Goal: Task Accomplishment & Management: Complete application form

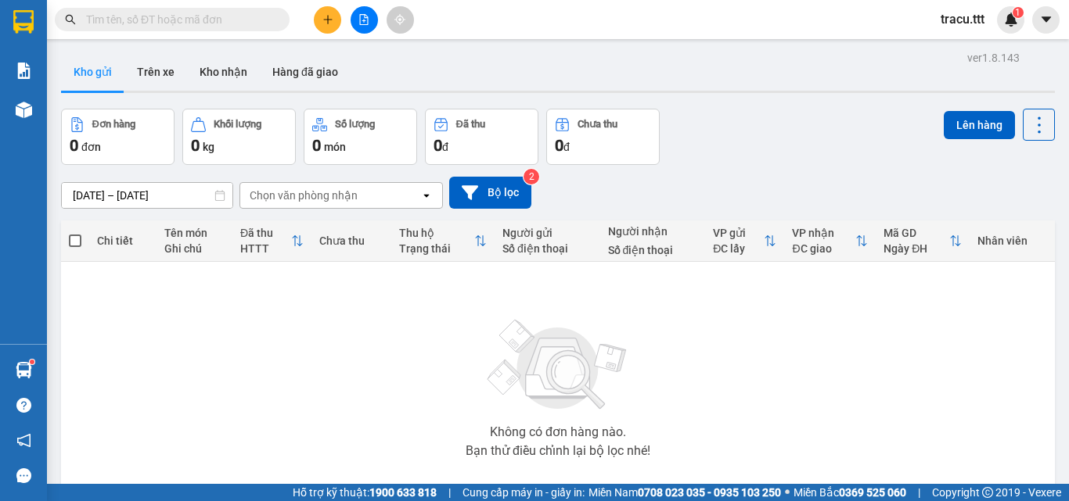
drag, startPoint x: 0, startPoint y: 0, endPoint x: 333, endPoint y: 24, distance: 334.1
click at [340, 23] on div at bounding box center [363, 19] width 117 height 27
click at [333, 24] on button at bounding box center [327, 19] width 27 height 27
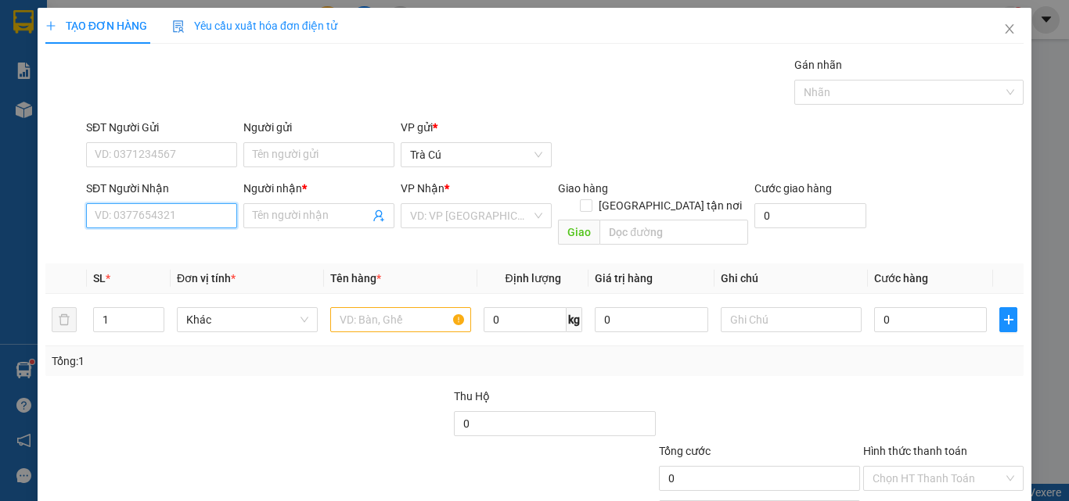
click at [156, 219] on input "SĐT Người Nhận" at bounding box center [161, 215] width 151 height 25
type input "9"
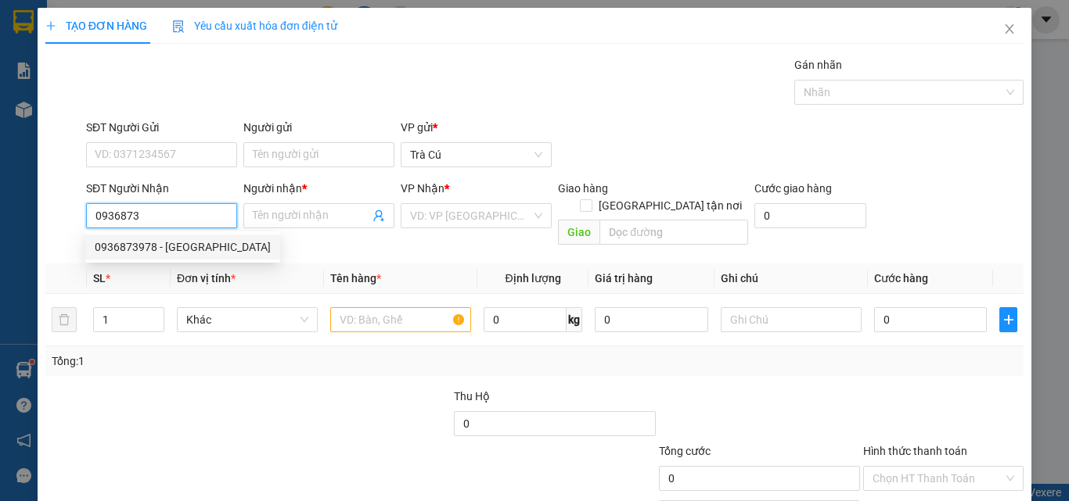
click at [190, 239] on div "0936873978 - [GEOGRAPHIC_DATA]" at bounding box center [183, 247] width 176 height 17
type input "0936873978"
type input "LAB HOÀI ANH"
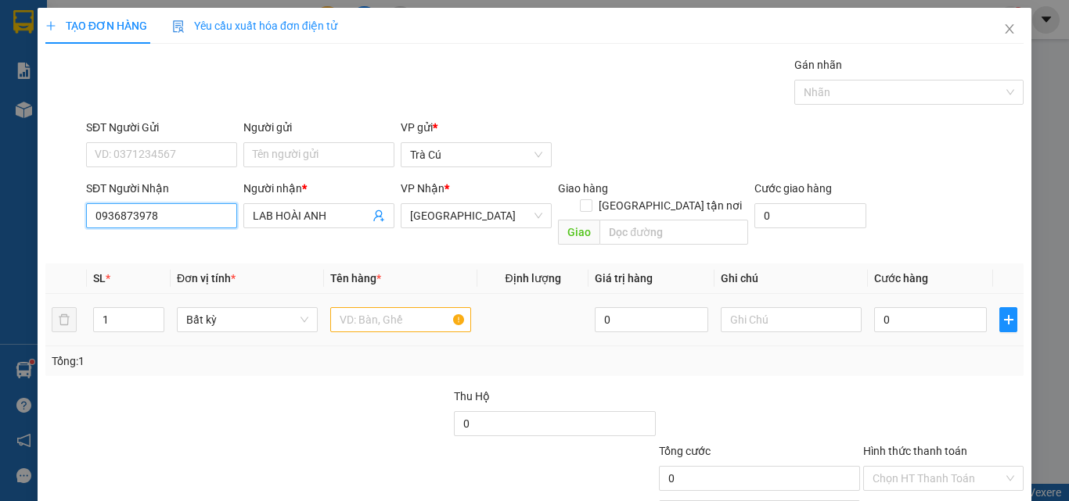
type input "0936873978"
click at [407, 307] on input "text" at bounding box center [400, 319] width 141 height 25
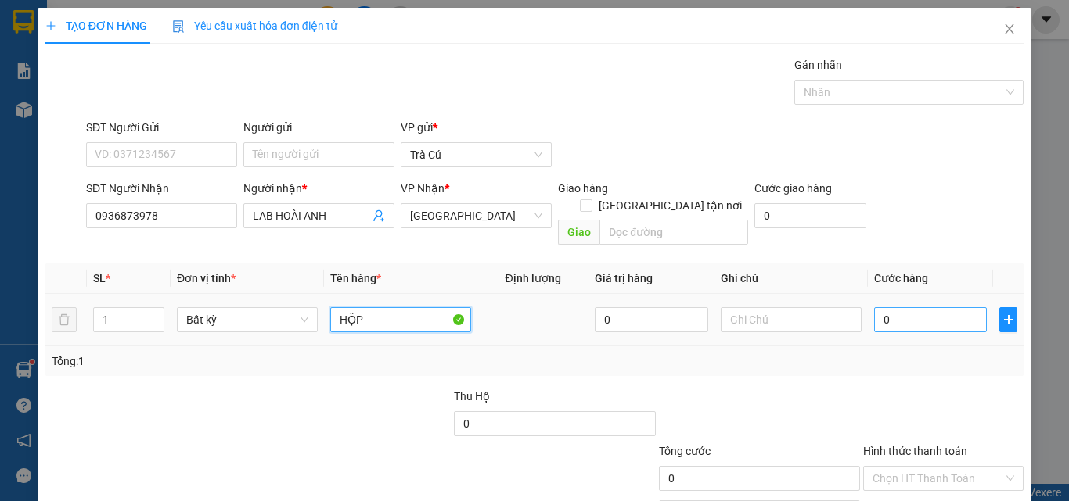
type input "HỘP"
click at [930, 307] on input "0" at bounding box center [930, 319] width 113 height 25
type input "2"
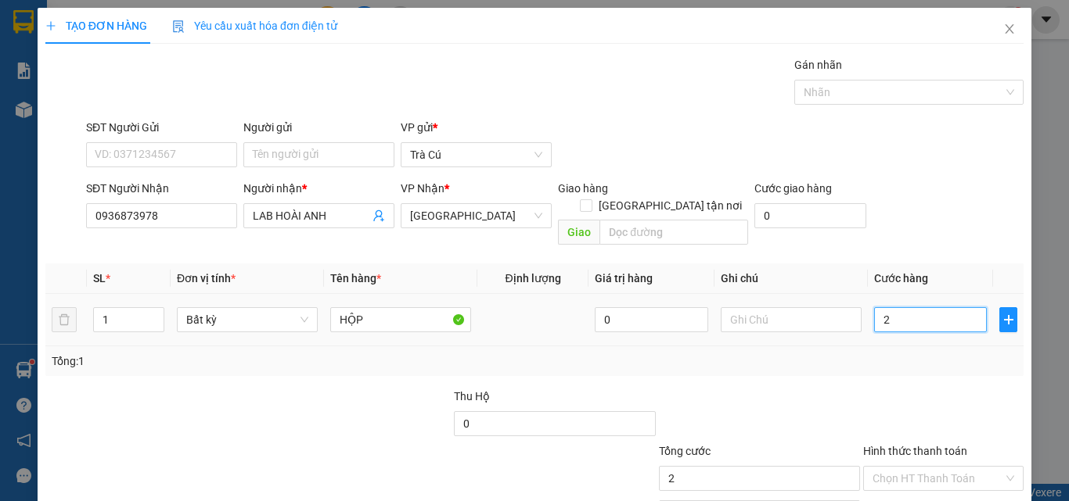
type input "20"
type input "20.000"
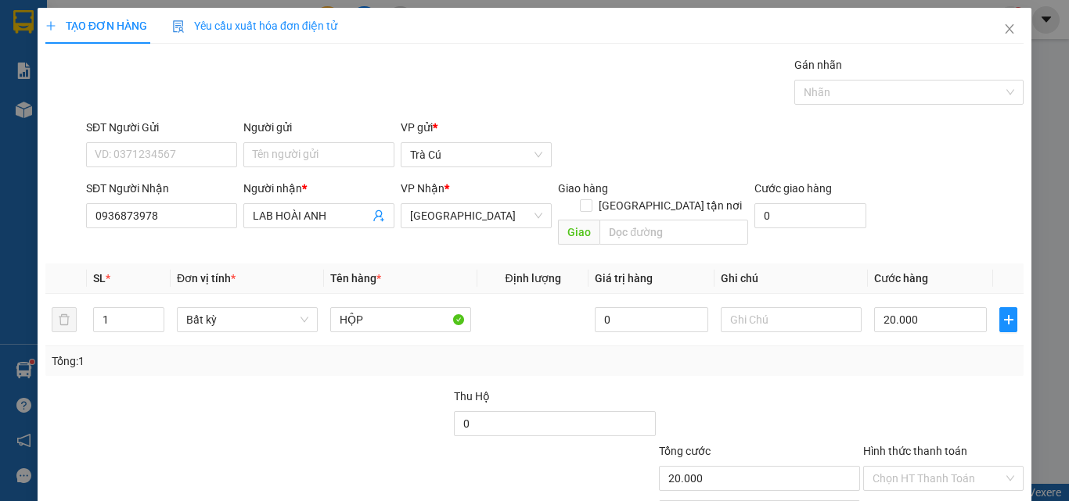
scroll to position [77, 0]
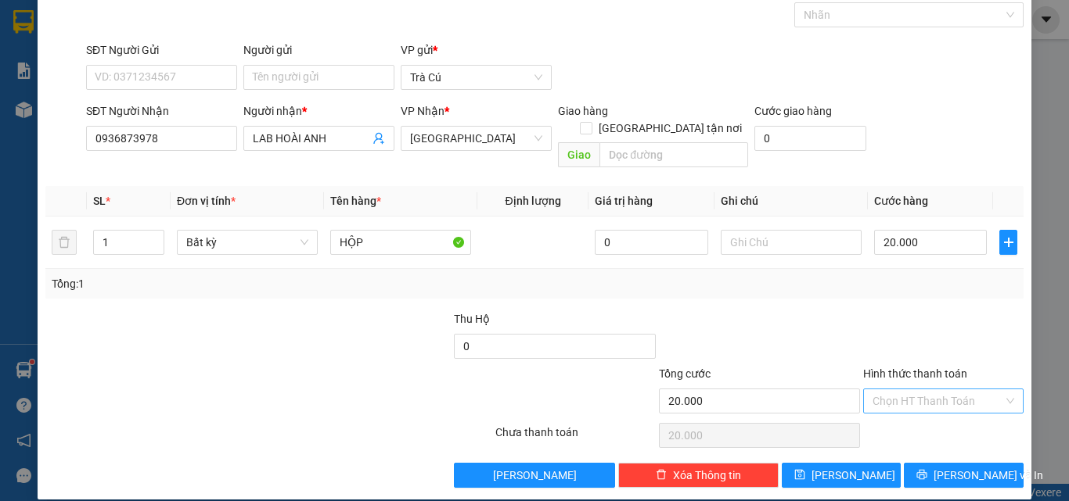
drag, startPoint x: 958, startPoint y: 384, endPoint x: 950, endPoint y: 391, distance: 11.1
click at [956, 390] on input "Hình thức thanh toán" at bounding box center [937, 401] width 131 height 23
click at [942, 411] on div "Tại văn phòng" at bounding box center [934, 415] width 140 height 17
type input "0"
click at [955, 467] on span "[PERSON_NAME] và In" at bounding box center [988, 475] width 110 height 17
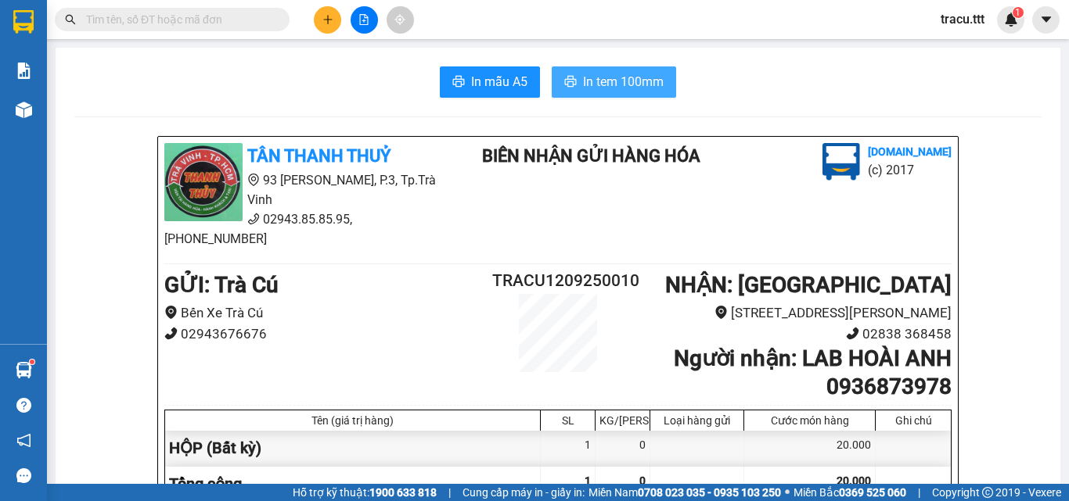
click at [583, 80] on span "In tem 100mm" at bounding box center [623, 82] width 81 height 20
click at [221, 26] on input "text" at bounding box center [178, 19] width 185 height 17
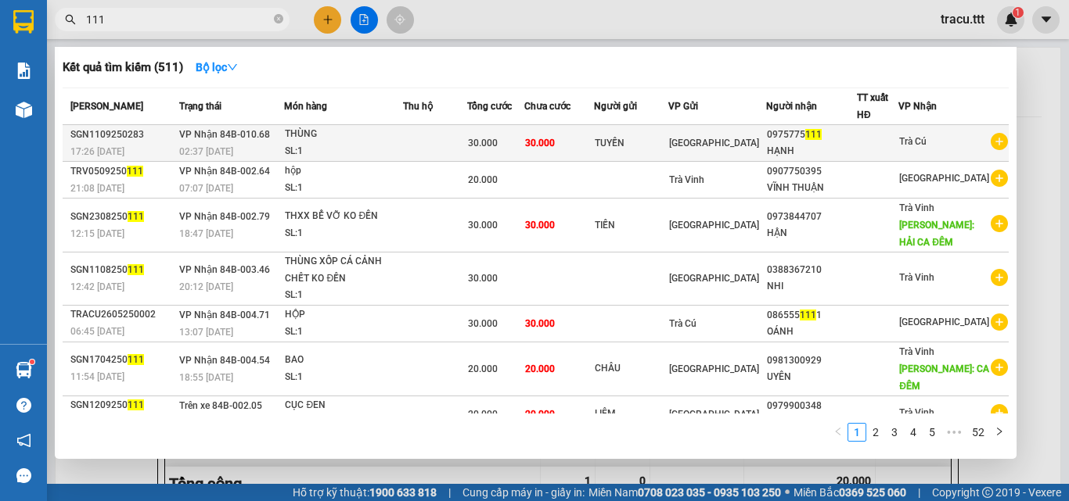
type input "111"
click at [498, 149] on span "30.000" at bounding box center [483, 143] width 30 height 11
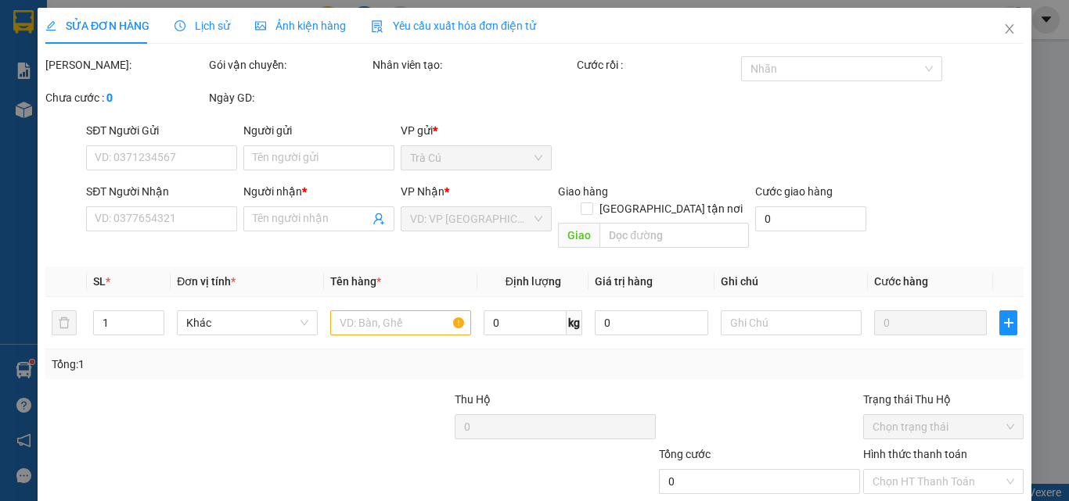
type input "TUYỀN"
type input "0975775111"
type input "HẠNH"
type input "30.000"
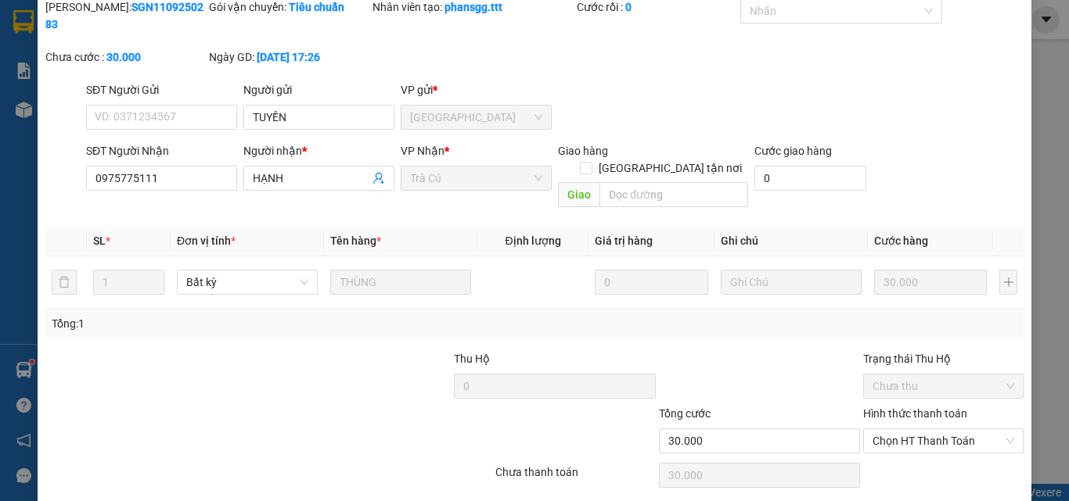
scroll to position [73, 0]
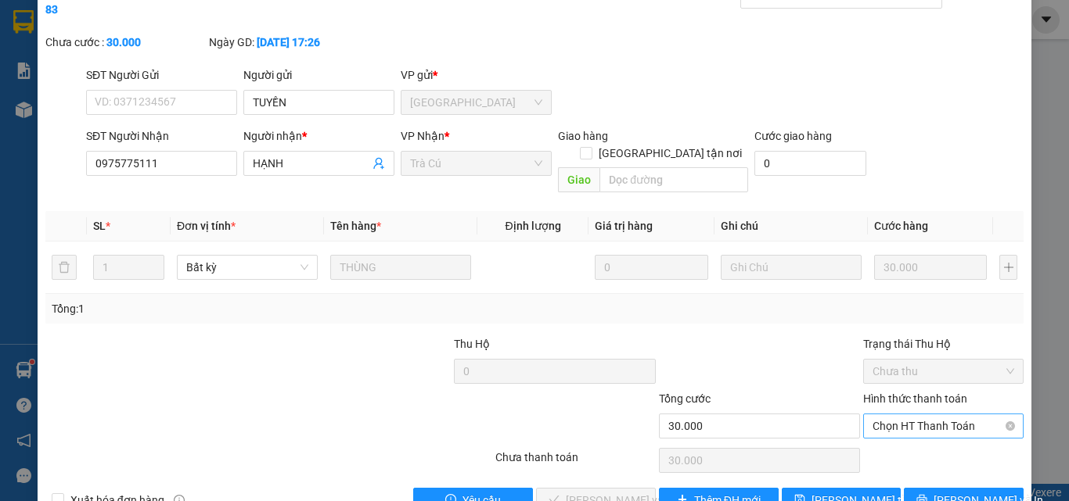
drag, startPoint x: 949, startPoint y: 387, endPoint x: 929, endPoint y: 403, distance: 25.7
click at [948, 415] on span "Chọn HT Thanh Toán" at bounding box center [943, 426] width 142 height 23
click at [945, 415] on span "Chọn HT Thanh Toán" at bounding box center [943, 426] width 142 height 23
click at [878, 429] on div "Tại văn phòng" at bounding box center [934, 423] width 140 height 17
type input "0"
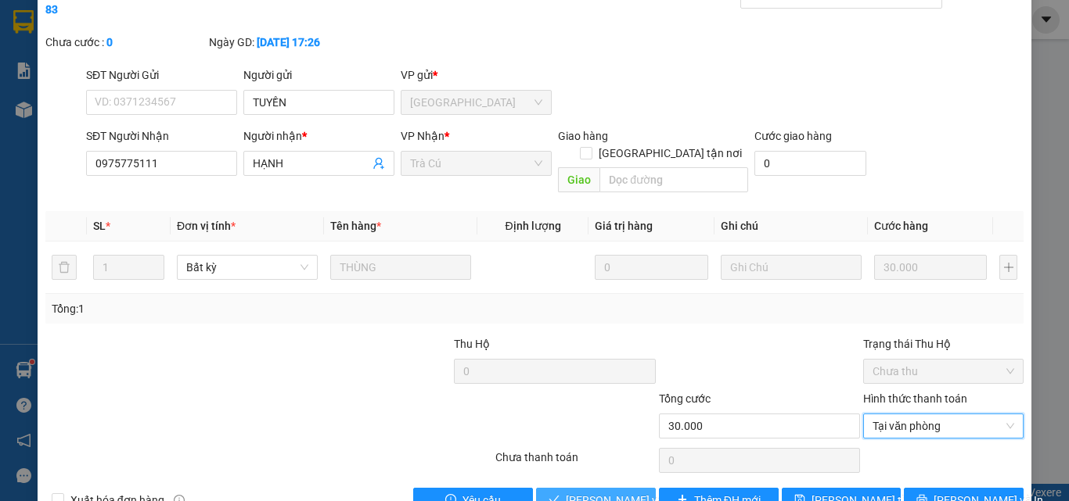
click at [605, 492] on span "[PERSON_NAME] và Giao hàng" at bounding box center [641, 500] width 150 height 17
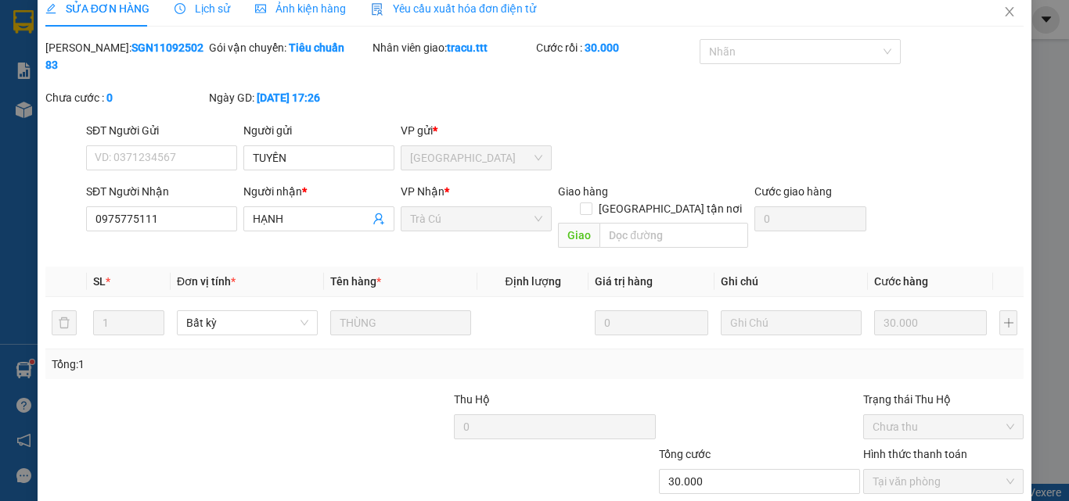
scroll to position [0, 0]
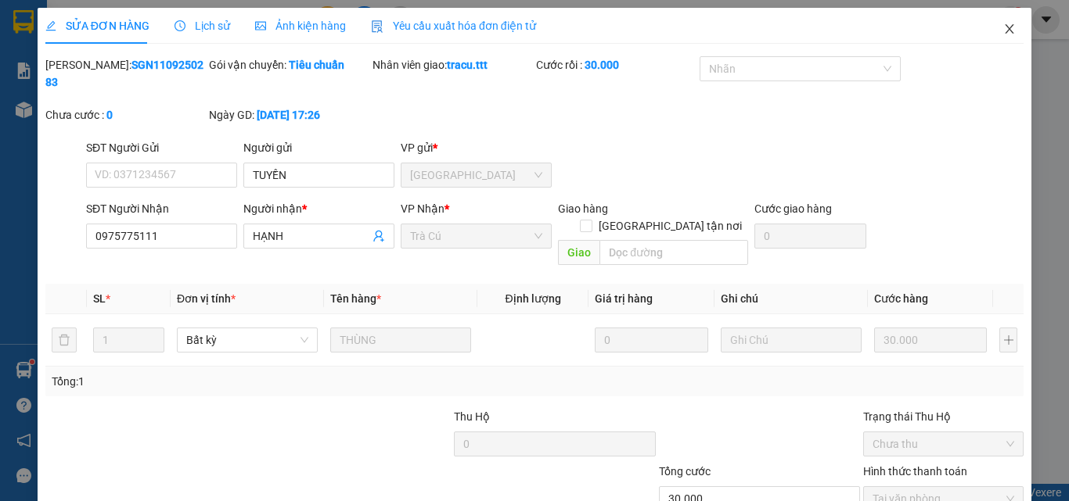
click at [1007, 26] on span "Close" at bounding box center [1009, 30] width 44 height 44
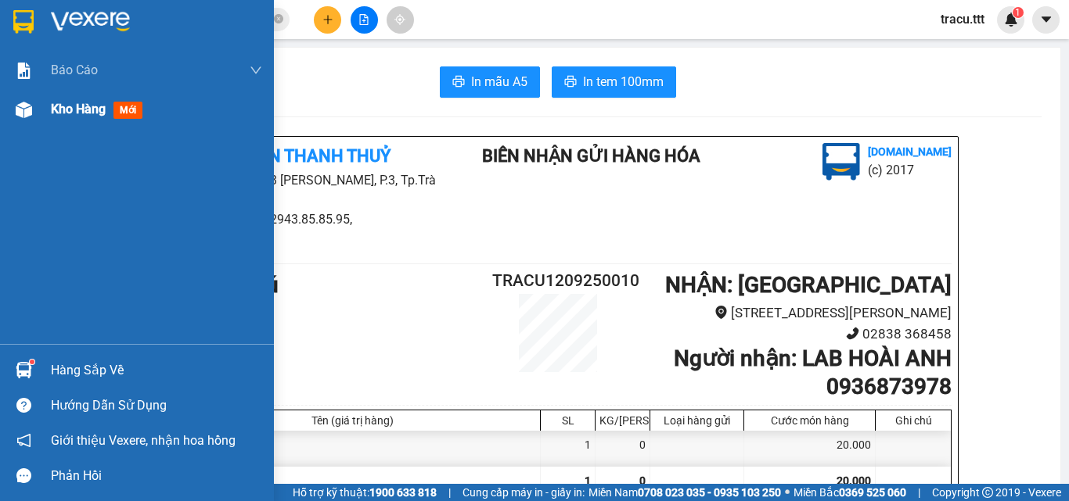
click at [55, 105] on span "Kho hàng" at bounding box center [78, 109] width 55 height 15
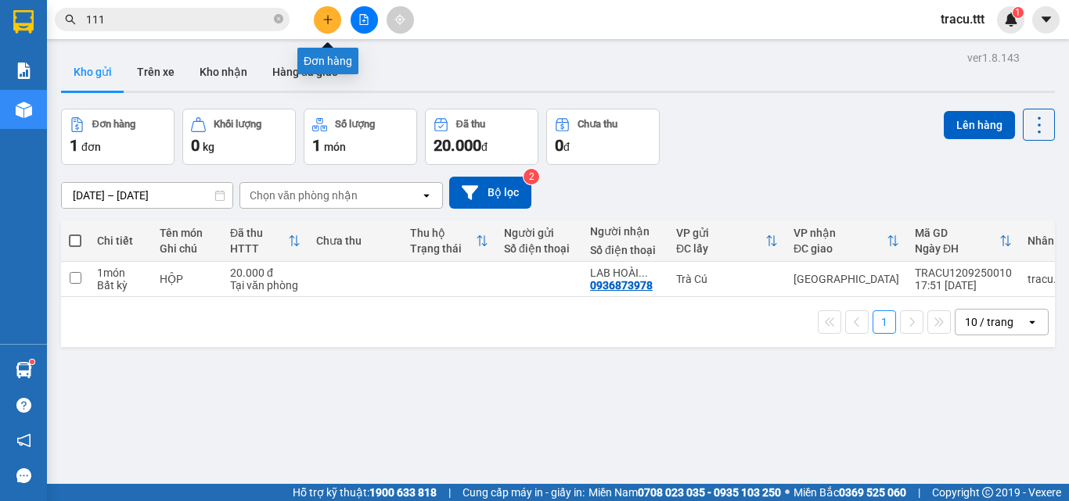
click at [325, 30] on button at bounding box center [327, 19] width 27 height 27
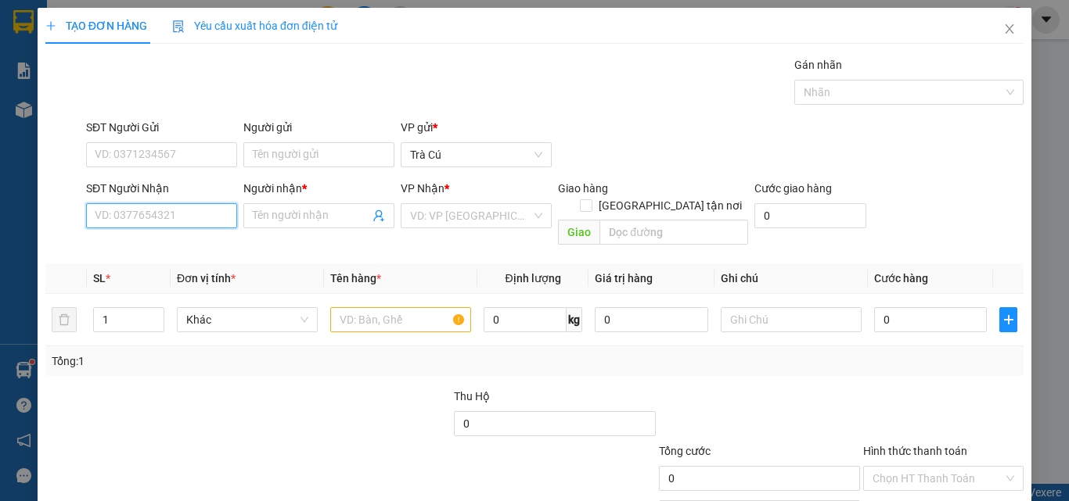
click at [193, 217] on input "SĐT Người Nhận" at bounding box center [161, 215] width 151 height 25
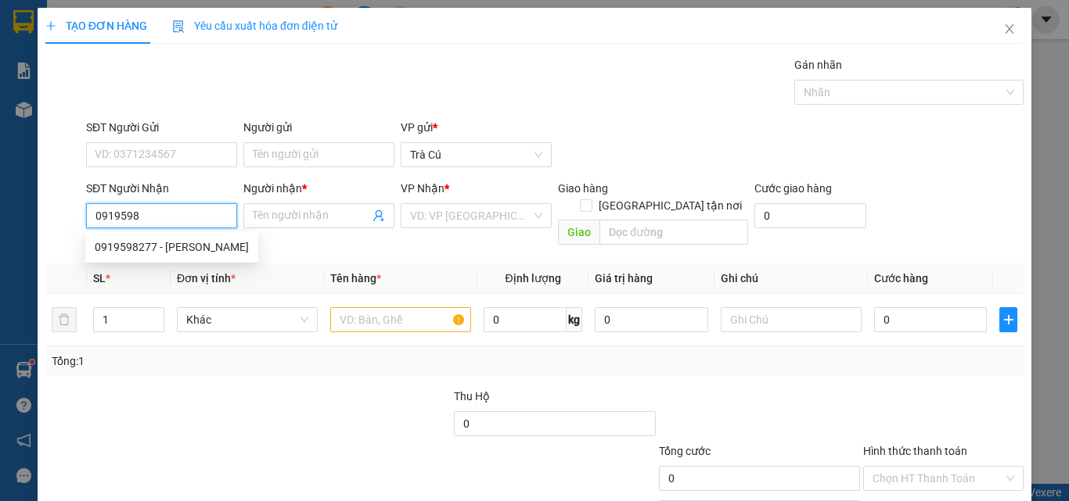
click at [225, 250] on div "0919598277 - [PERSON_NAME]" at bounding box center [172, 247] width 154 height 17
type input "0919598277"
type input "[PERSON_NAME]"
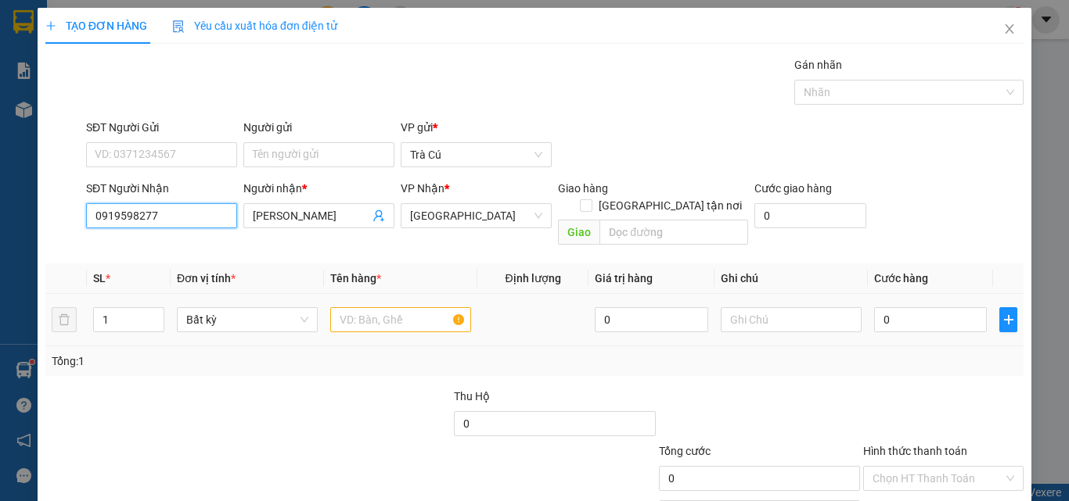
type input "0919598277"
click at [342, 307] on input "text" at bounding box center [400, 319] width 141 height 25
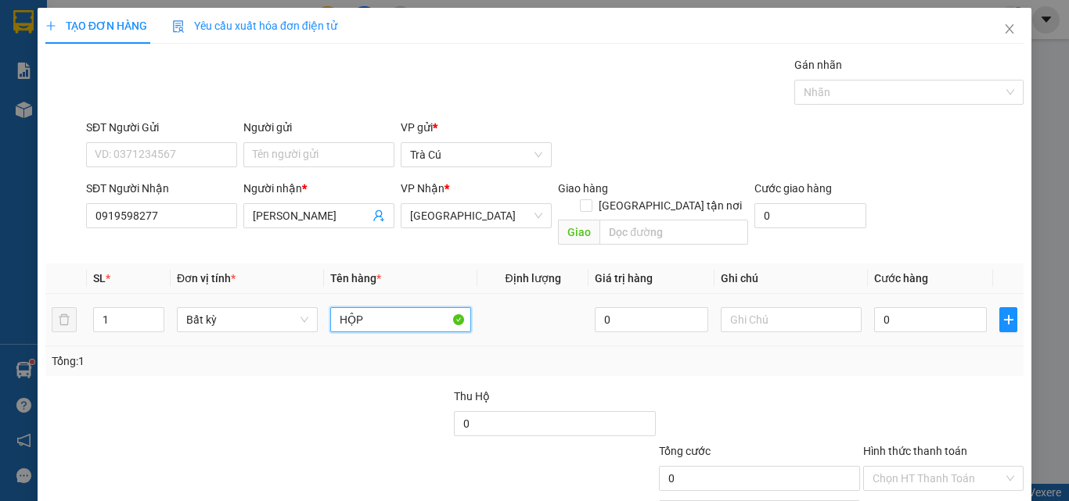
type input "HỘP"
click at [945, 315] on div "0" at bounding box center [930, 319] width 113 height 31
click at [944, 307] on input "0" at bounding box center [930, 319] width 113 height 25
type input "2"
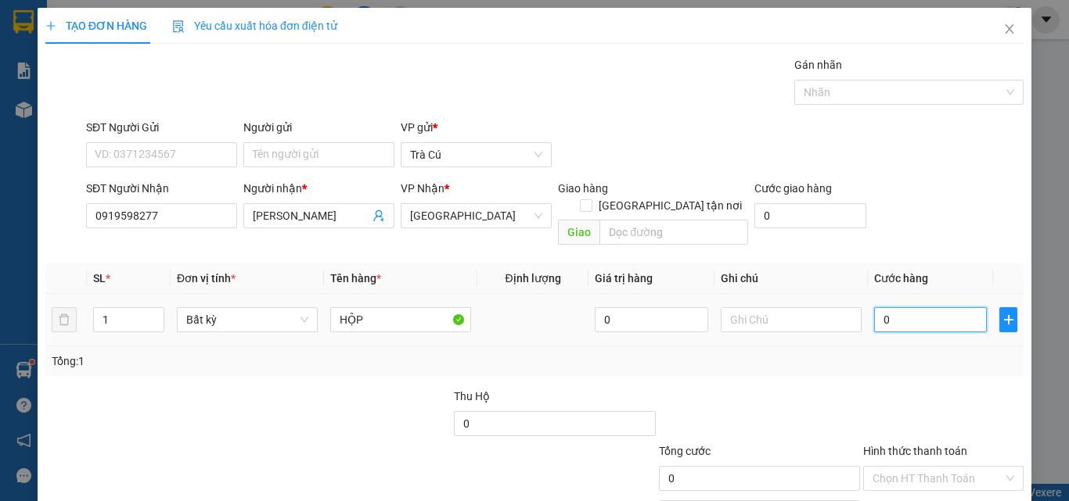
type input "2"
type input "20"
type input "20.000"
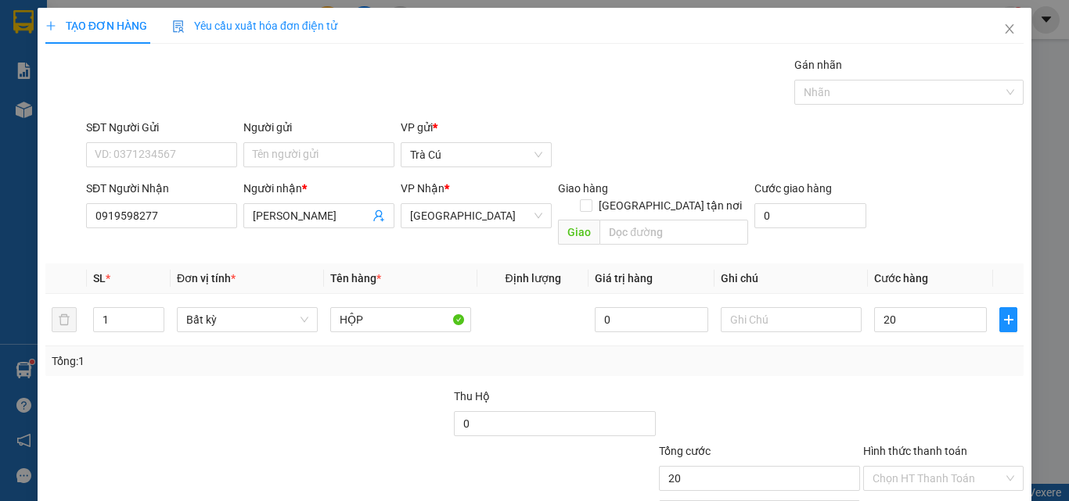
type input "20.000"
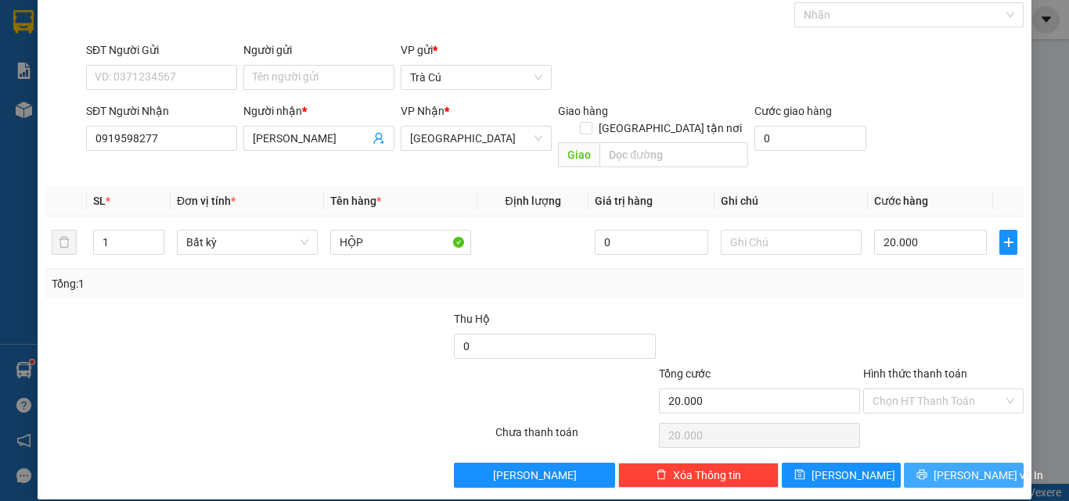
click at [947, 467] on span "[PERSON_NAME] và In" at bounding box center [988, 475] width 110 height 17
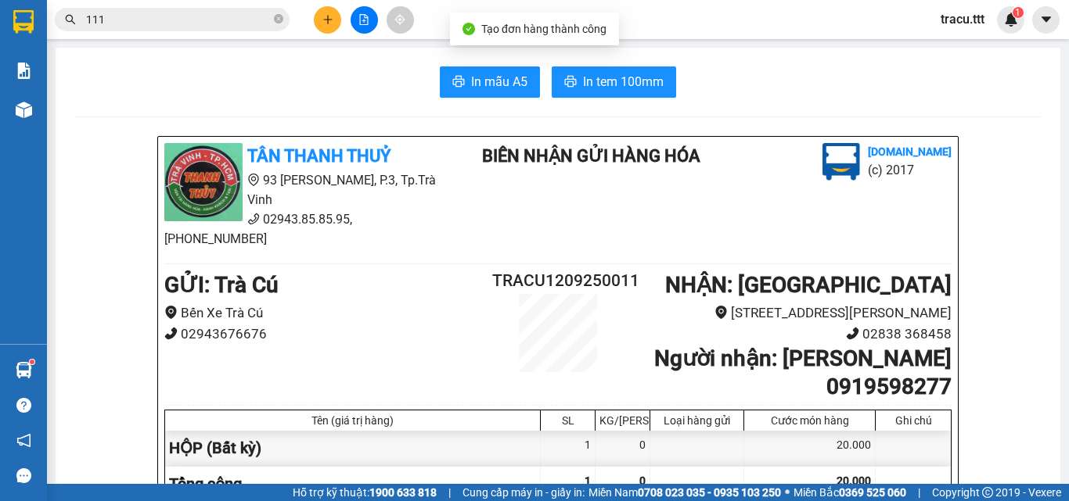
click at [635, 84] on span "In tem 100mm" at bounding box center [623, 82] width 81 height 20
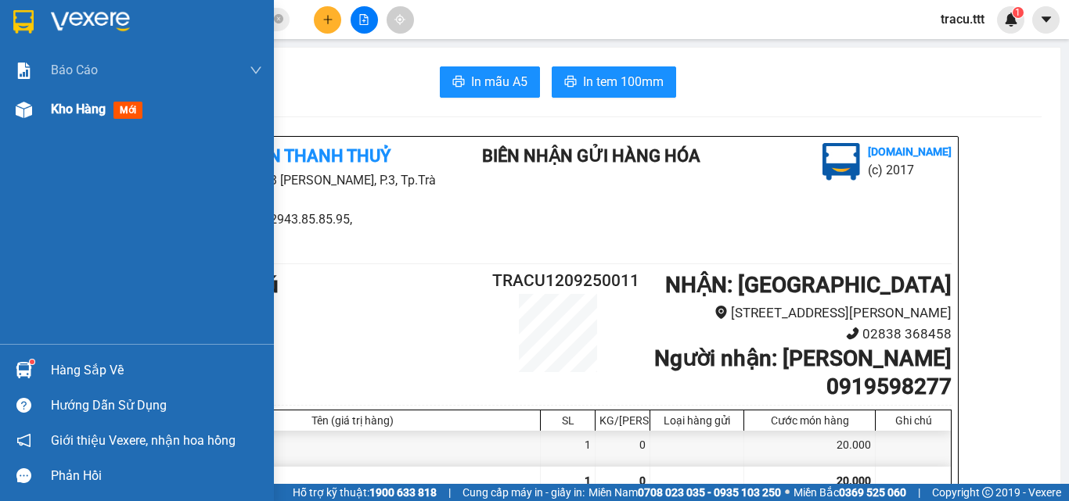
click at [66, 102] on span "Kho hàng" at bounding box center [78, 109] width 55 height 15
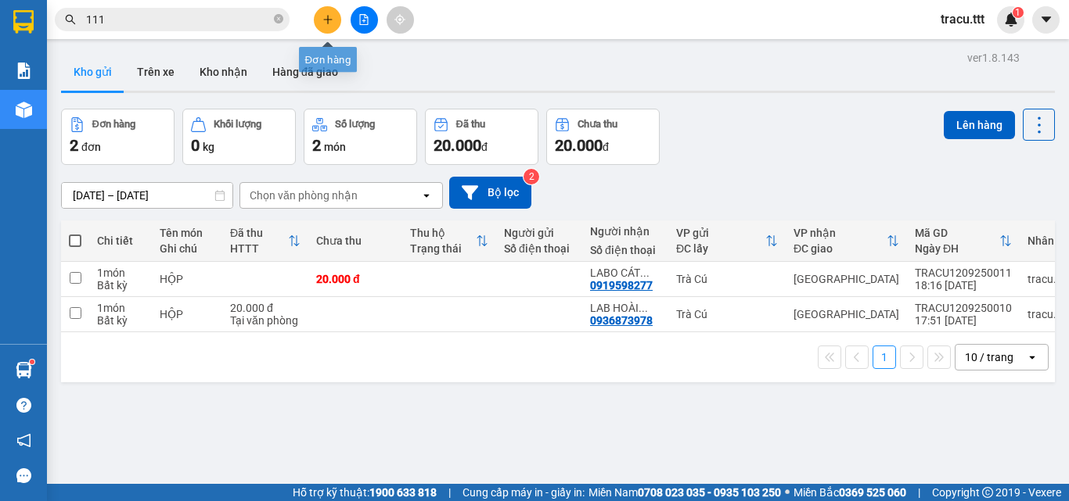
click at [336, 10] on button at bounding box center [327, 19] width 27 height 27
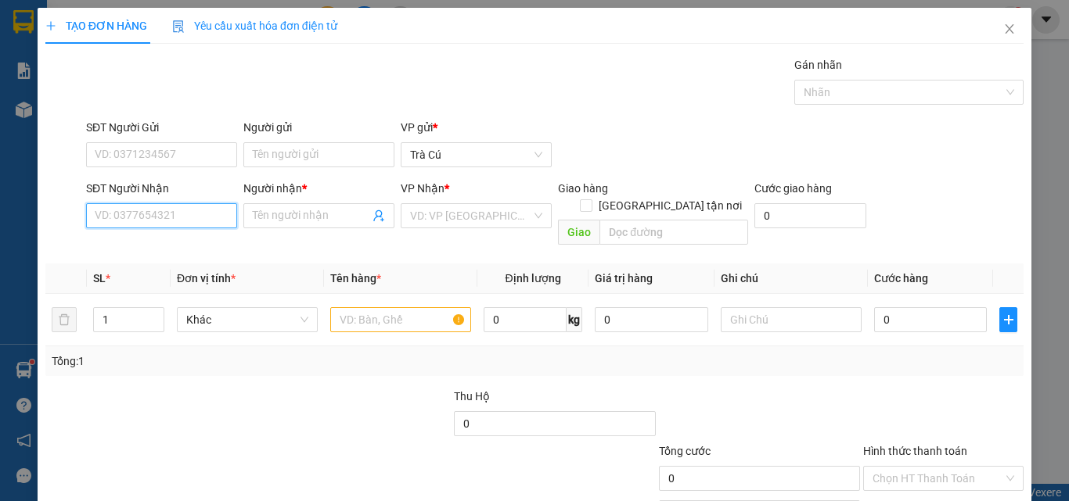
click at [196, 217] on input "SĐT Người Nhận" at bounding box center [161, 215] width 151 height 25
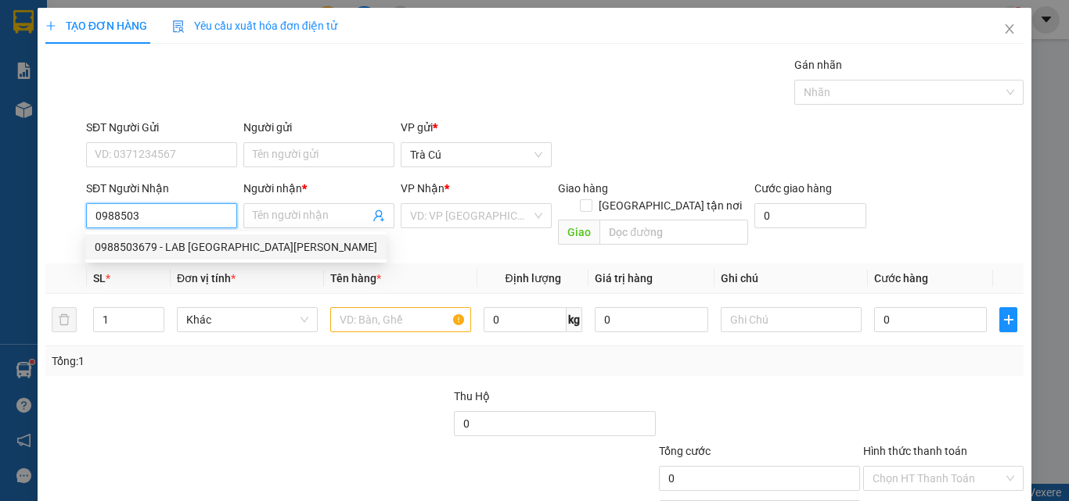
click at [216, 252] on div "0988503679 - LAB [GEOGRAPHIC_DATA][PERSON_NAME]" at bounding box center [236, 247] width 282 height 17
type input "0988503679"
type input "LAB MỸ Á"
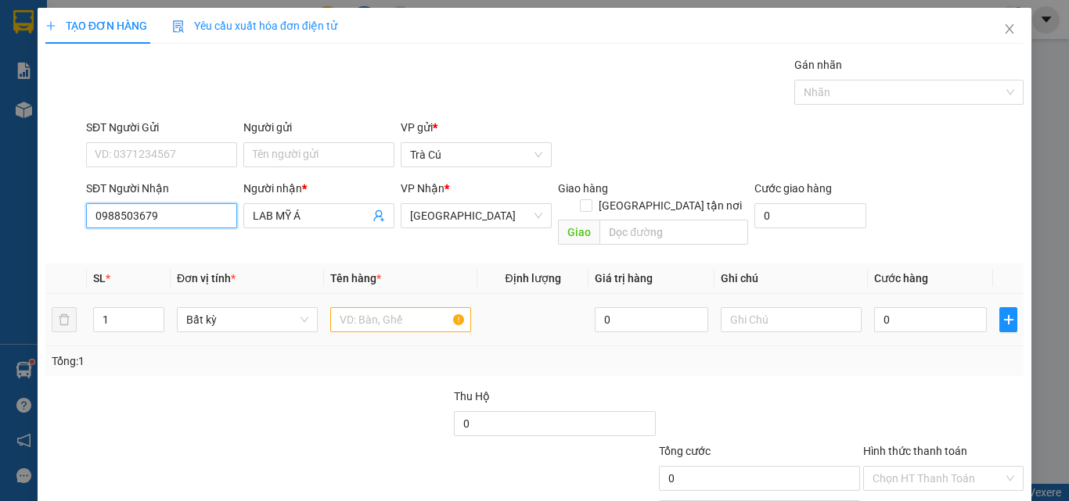
type input "0988503679"
click at [433, 307] on input "text" at bounding box center [400, 319] width 141 height 25
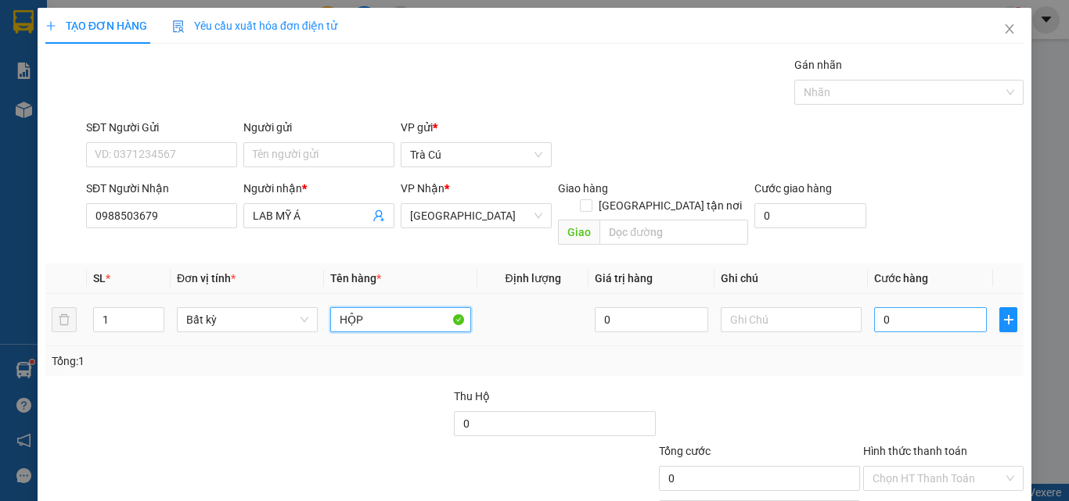
type input "HỘP"
click at [885, 307] on input "0" at bounding box center [930, 319] width 113 height 25
type input "2"
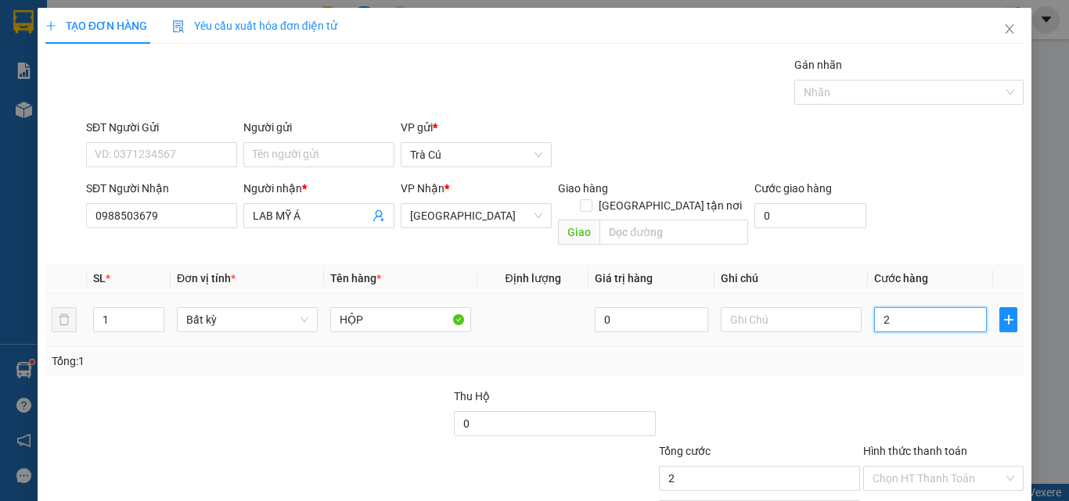
type input "20"
type input "20.000"
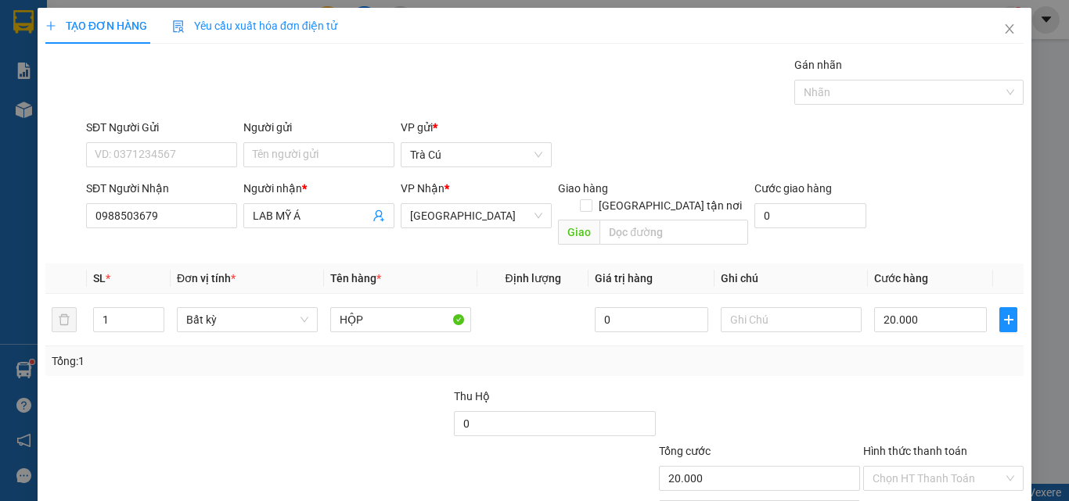
scroll to position [77, 0]
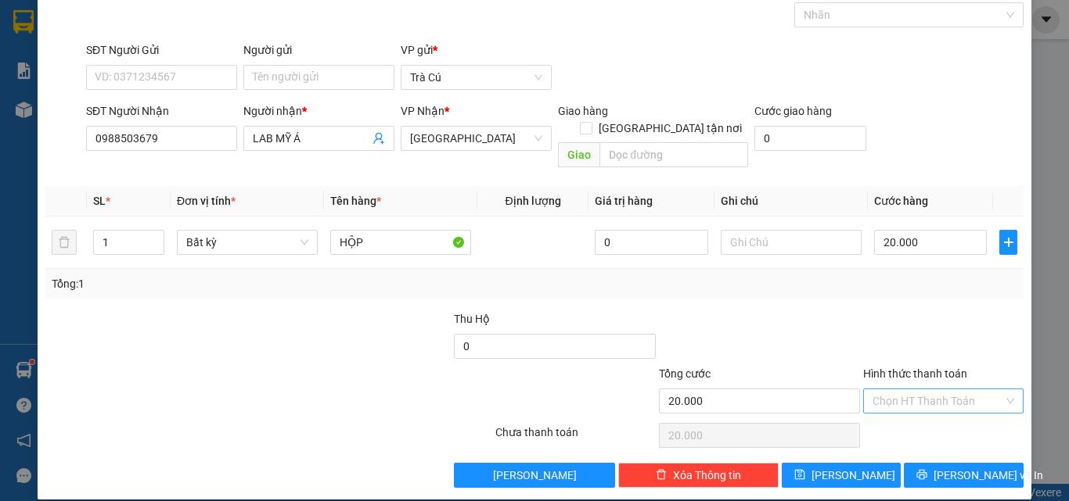
click at [925, 390] on input "Hình thức thanh toán" at bounding box center [937, 401] width 131 height 23
click at [922, 415] on div "Tại văn phòng" at bounding box center [934, 415] width 140 height 17
type input "0"
click at [963, 467] on span "[PERSON_NAME] và In" at bounding box center [988, 475] width 110 height 17
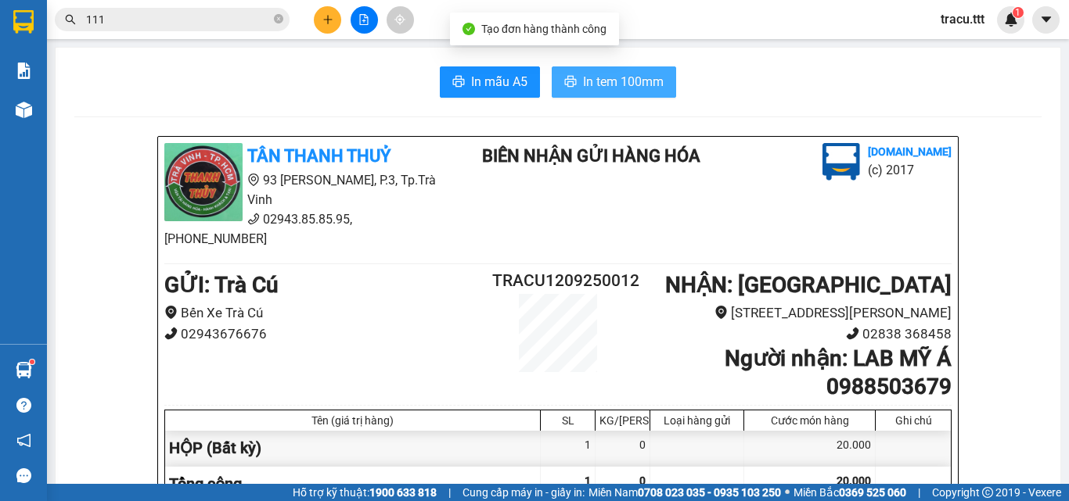
click at [579, 70] on button "In tem 100mm" at bounding box center [613, 81] width 124 height 31
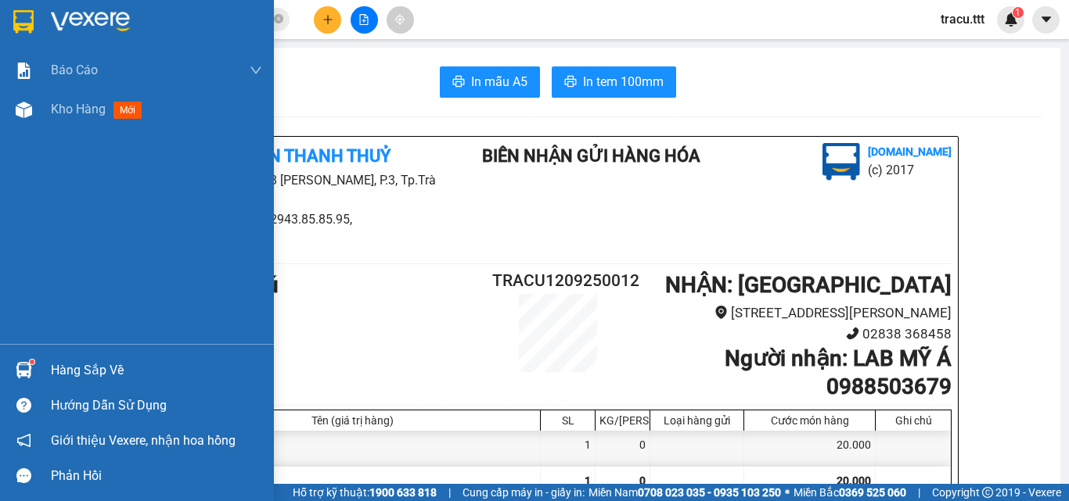
drag, startPoint x: 59, startPoint y: 114, endPoint x: 142, endPoint y: 163, distance: 95.8
click at [61, 113] on span "Kho hàng" at bounding box center [78, 109] width 55 height 15
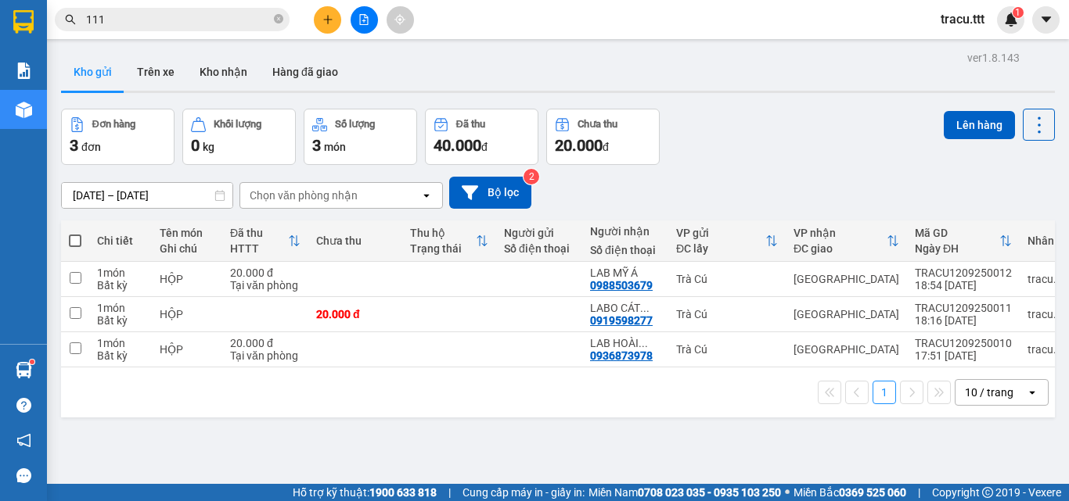
click at [317, 11] on button at bounding box center [327, 19] width 27 height 27
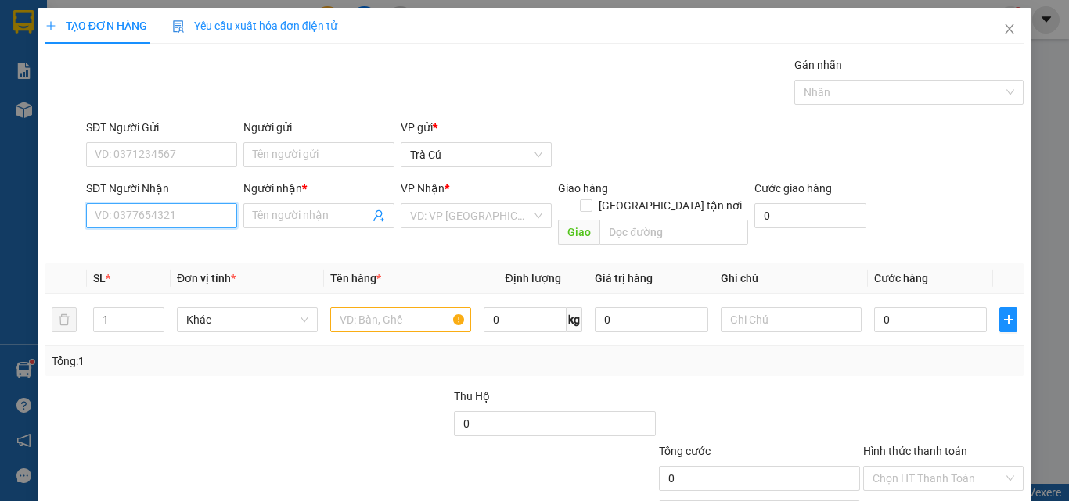
click at [156, 210] on input "SĐT Người Nhận" at bounding box center [161, 215] width 151 height 25
click at [174, 244] on div "0943511460 - NAM" at bounding box center [160, 247] width 131 height 17
type input "0943511460"
type input "NAM"
type input "0943511460"
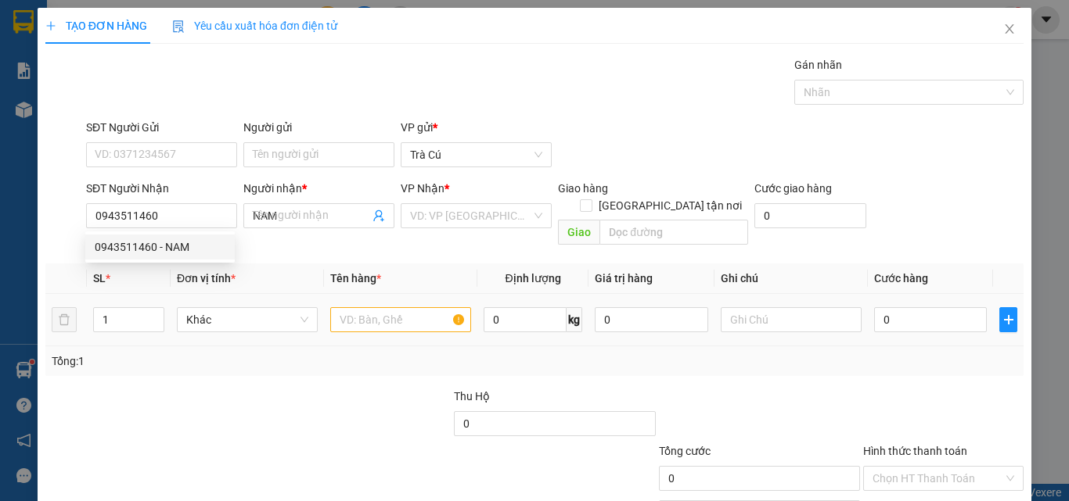
click at [350, 294] on td at bounding box center [400, 320] width 153 height 52
click at [355, 307] on input "text" at bounding box center [400, 319] width 141 height 25
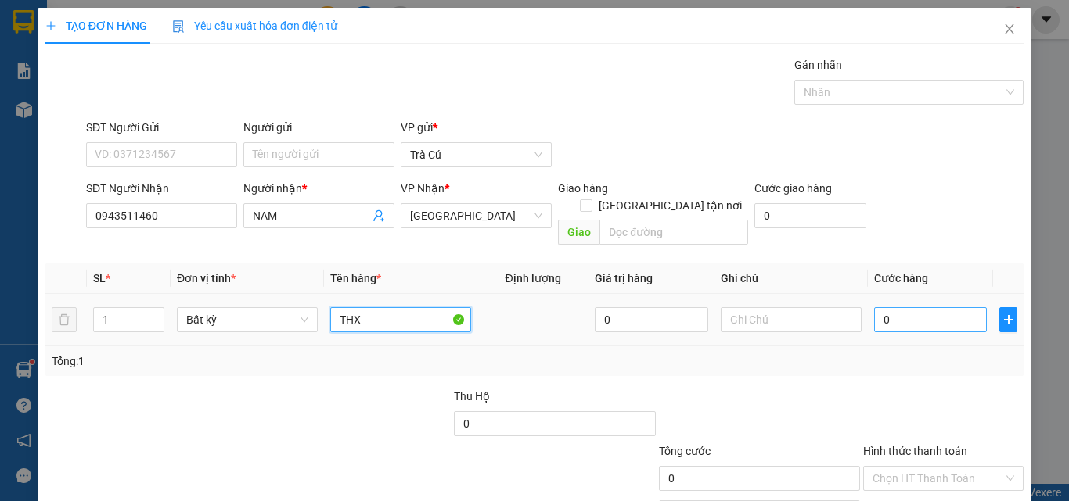
type input "THX"
click at [897, 312] on input "0" at bounding box center [930, 319] width 113 height 25
type input "2"
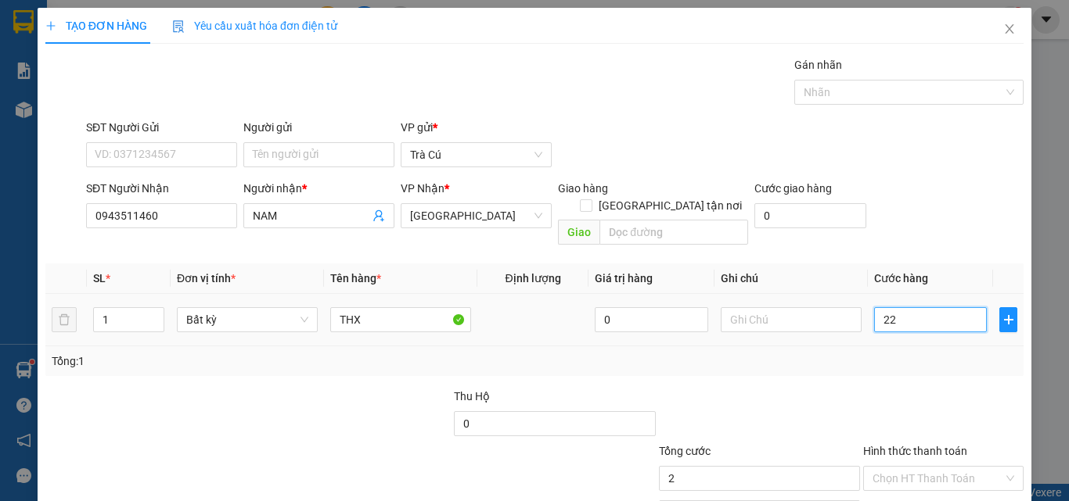
type input "220"
type input "22"
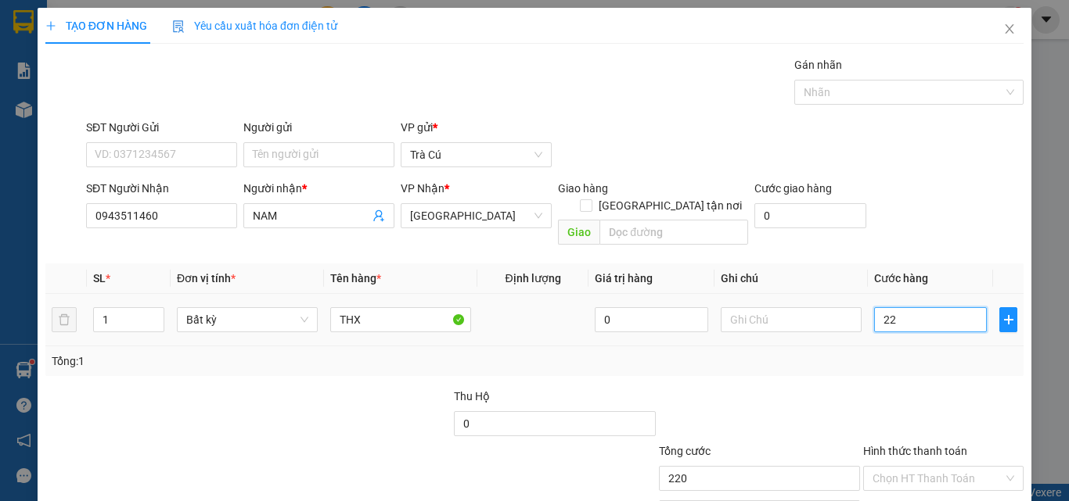
type input "22"
type input "2"
type input "0"
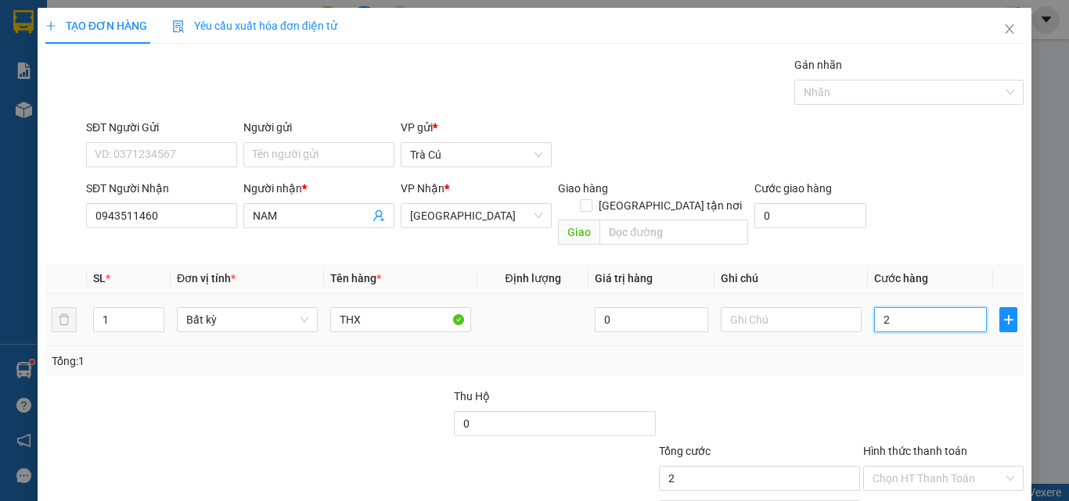
type input "0"
click at [897, 307] on input "0" at bounding box center [930, 319] width 113 height 25
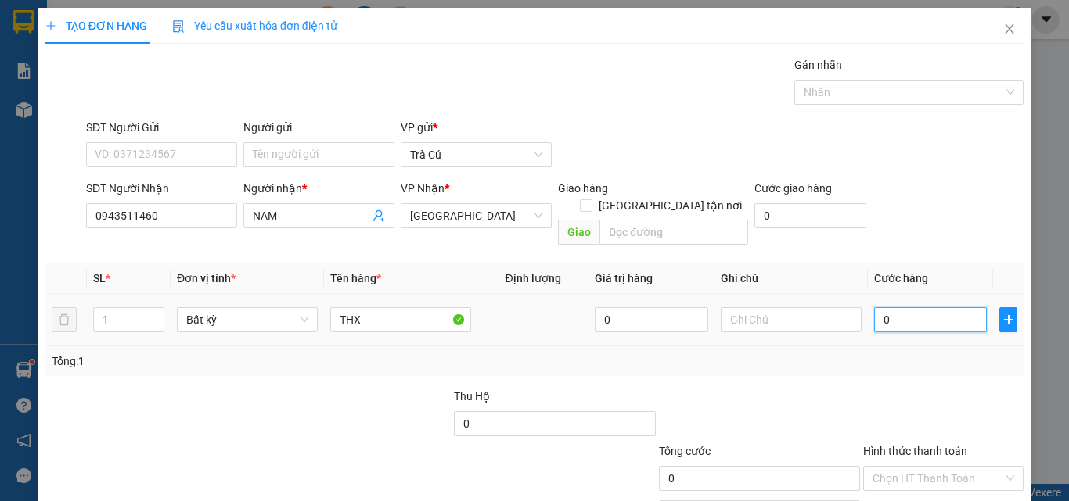
type input "4"
type input "40"
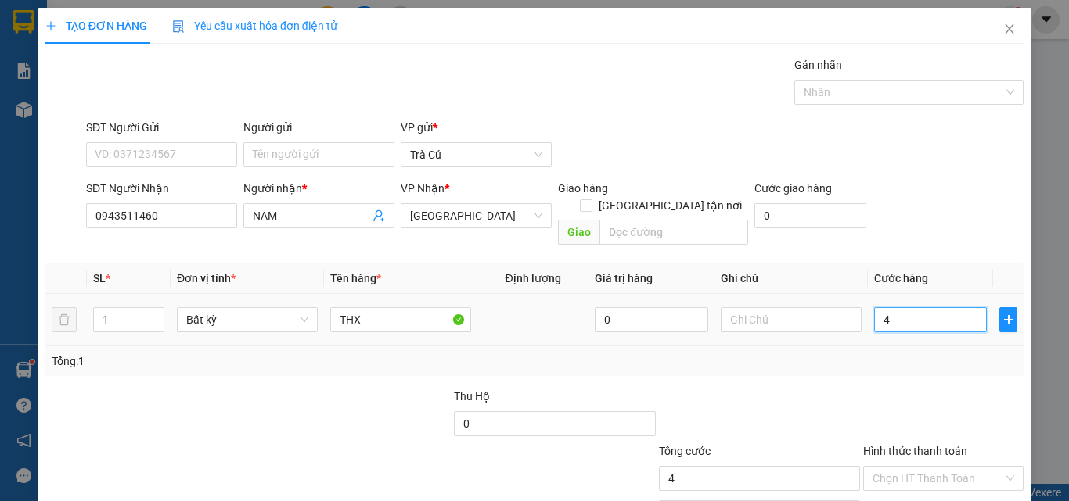
type input "40"
type input "40.000"
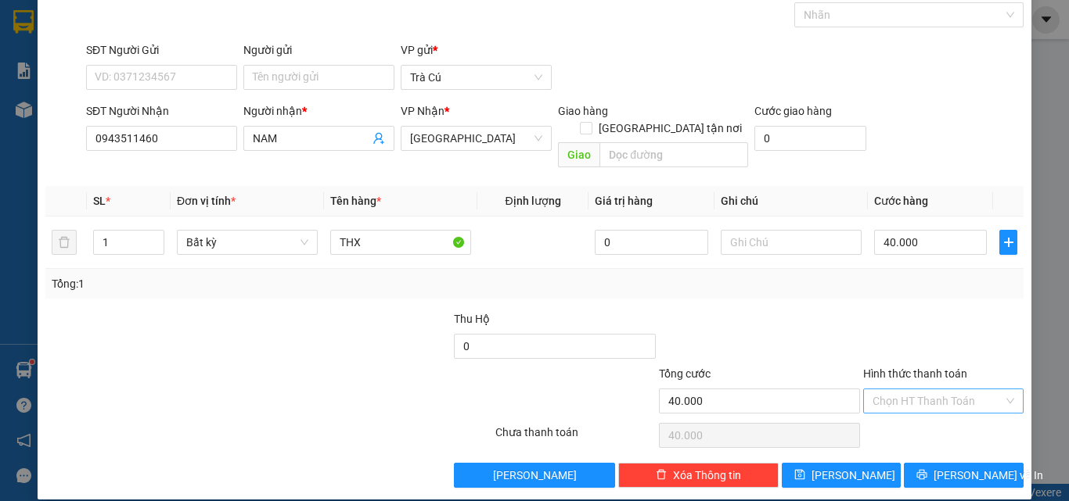
click at [916, 390] on input "Hình thức thanh toán" at bounding box center [937, 401] width 131 height 23
click at [915, 418] on div "Tại văn phòng" at bounding box center [934, 415] width 140 height 17
type input "0"
click at [927, 470] on icon "printer" at bounding box center [922, 475] width 10 height 10
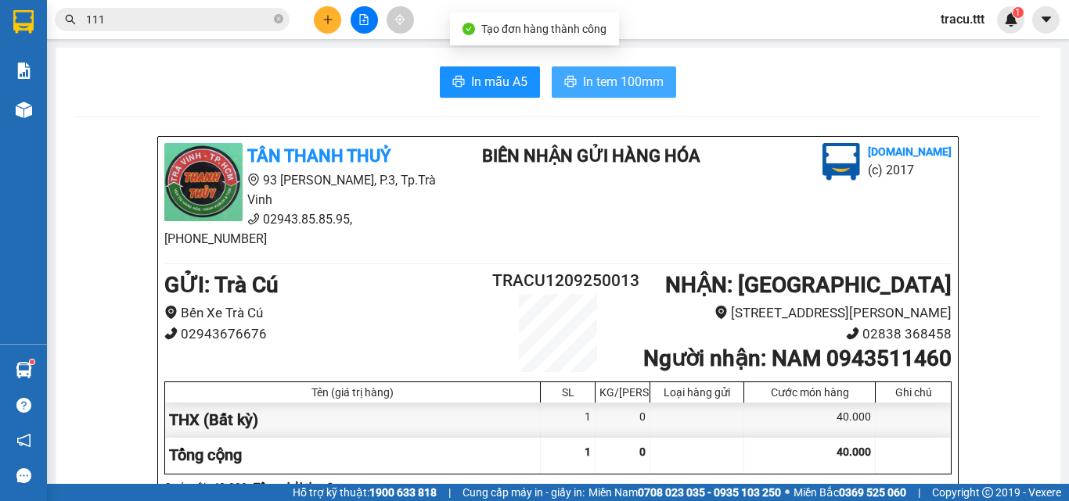
click at [589, 76] on span "In tem 100mm" at bounding box center [623, 82] width 81 height 20
